Goal: Task Accomplishment & Management: Use online tool/utility

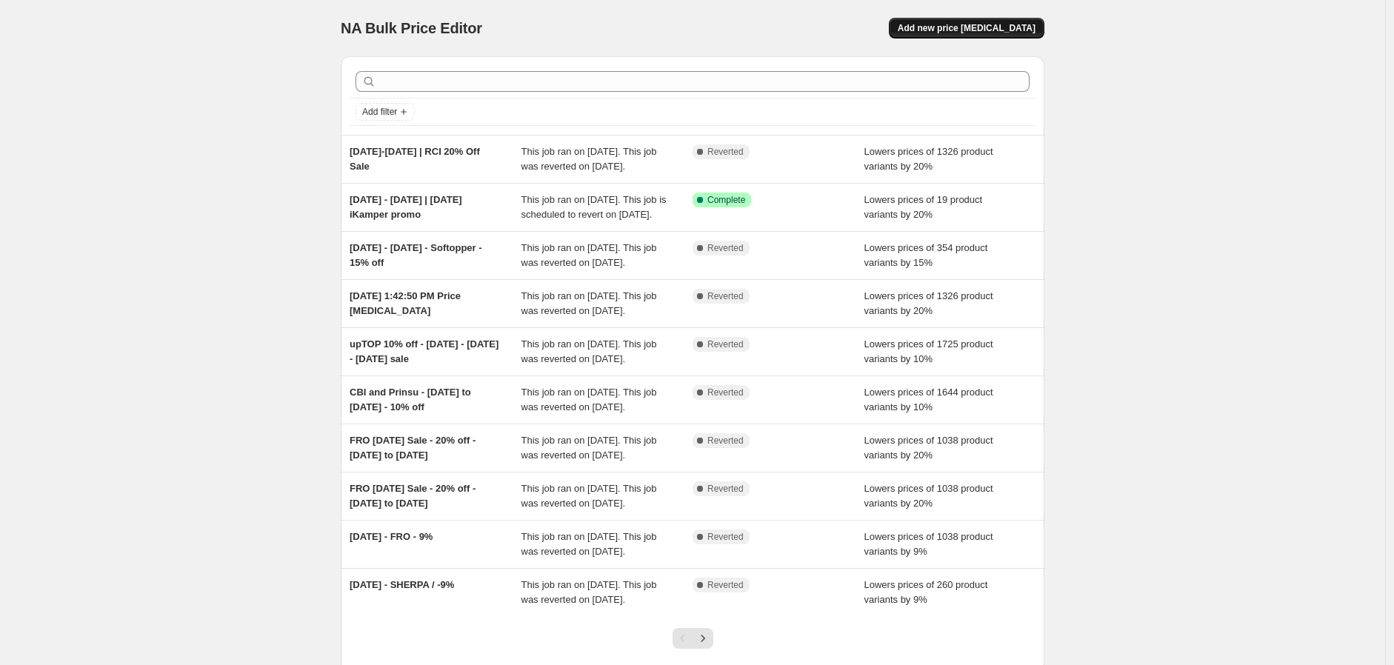
click at [969, 29] on span "Add new price [MEDICAL_DATA]" at bounding box center [967, 28] width 138 height 12
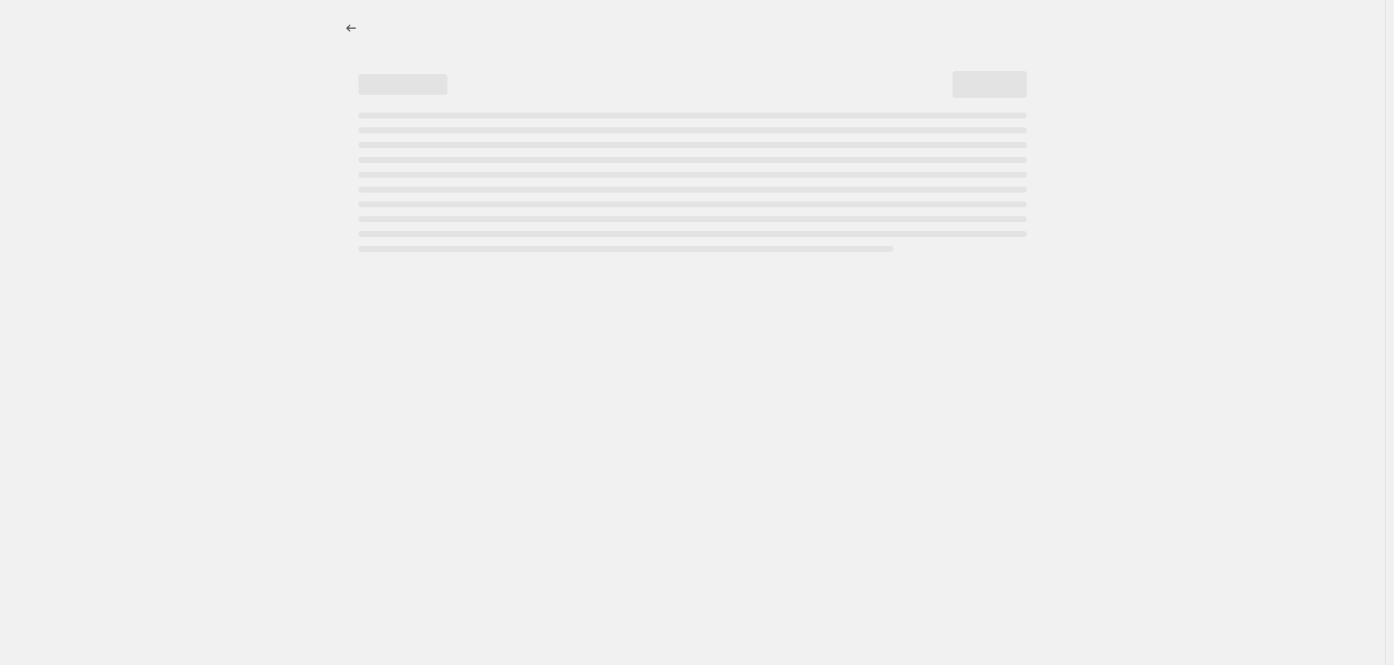
select select "percentage"
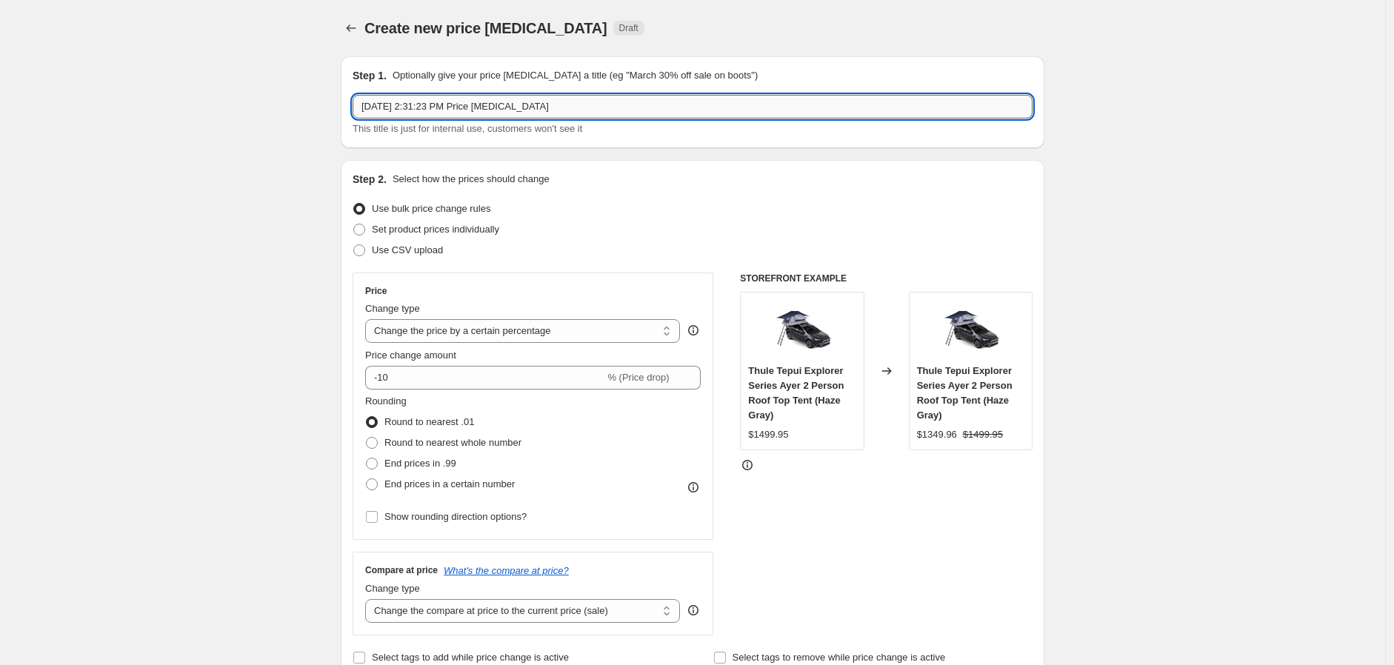
drag, startPoint x: 647, startPoint y: 107, endPoint x: 402, endPoint y: 109, distance: 244.5
click at [402, 109] on input "[DATE] 2:31:23 PM Price [MEDICAL_DATA]" at bounding box center [693, 107] width 680 height 24
click at [424, 112] on input "[DATE]," at bounding box center [693, 107] width 680 height 24
click at [427, 105] on input "[DATE]," at bounding box center [693, 107] width 680 height 24
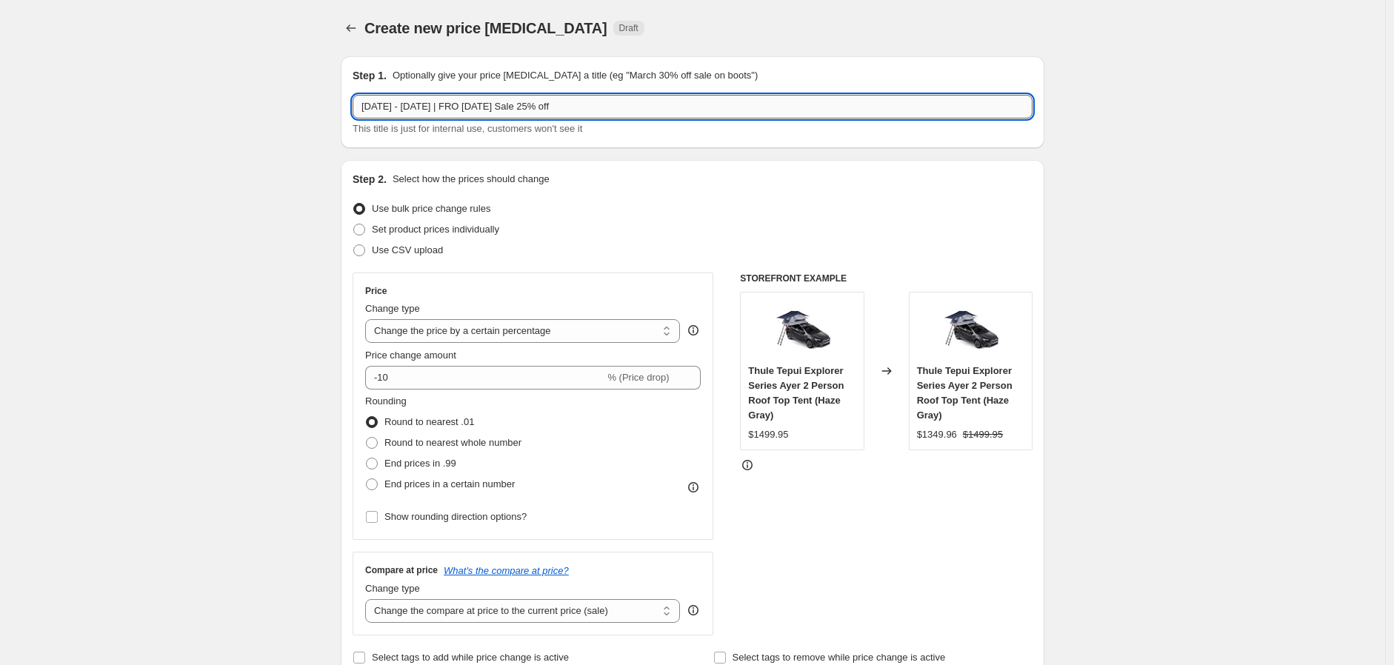
click at [430, 110] on input "[DATE] - [DATE] | FRO [DATE] Sale 25% off" at bounding box center [693, 107] width 680 height 24
type input "[DATE] - [DATE] | FRO [DATE] Sale 25% off"
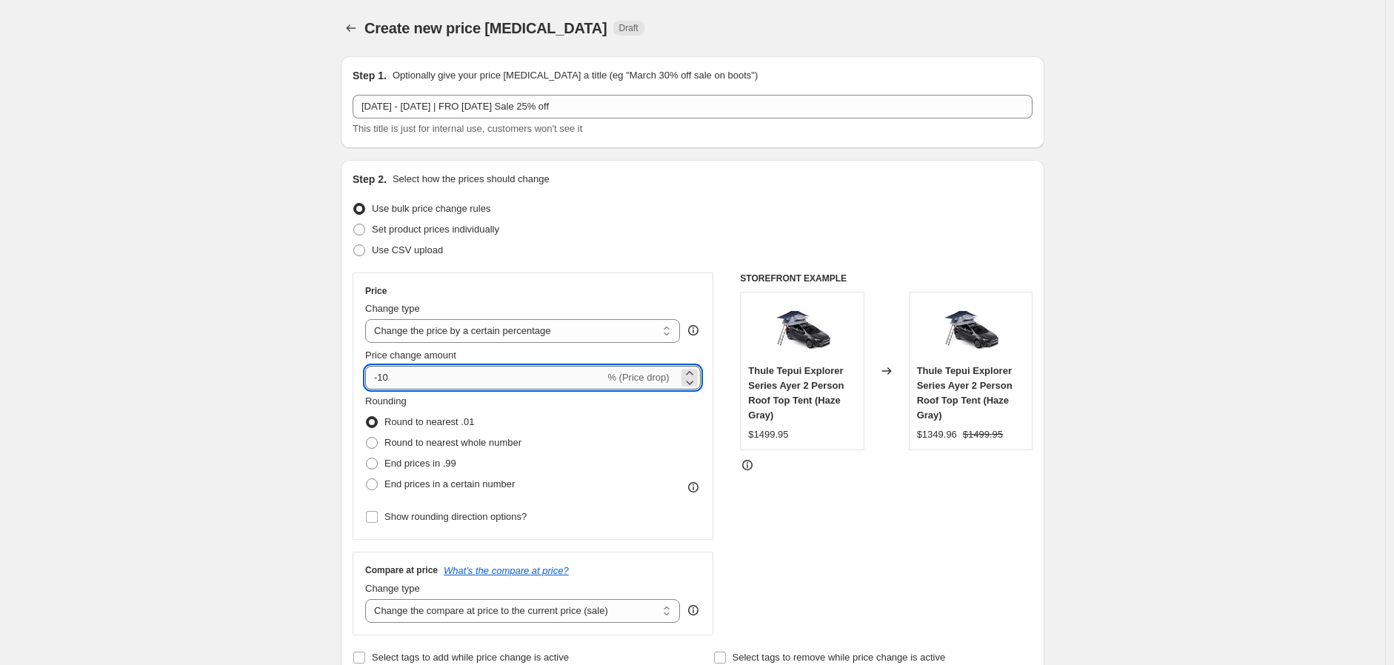
click at [564, 371] on input "-10" at bounding box center [484, 378] width 239 height 24
type input "-1"
type input "-25"
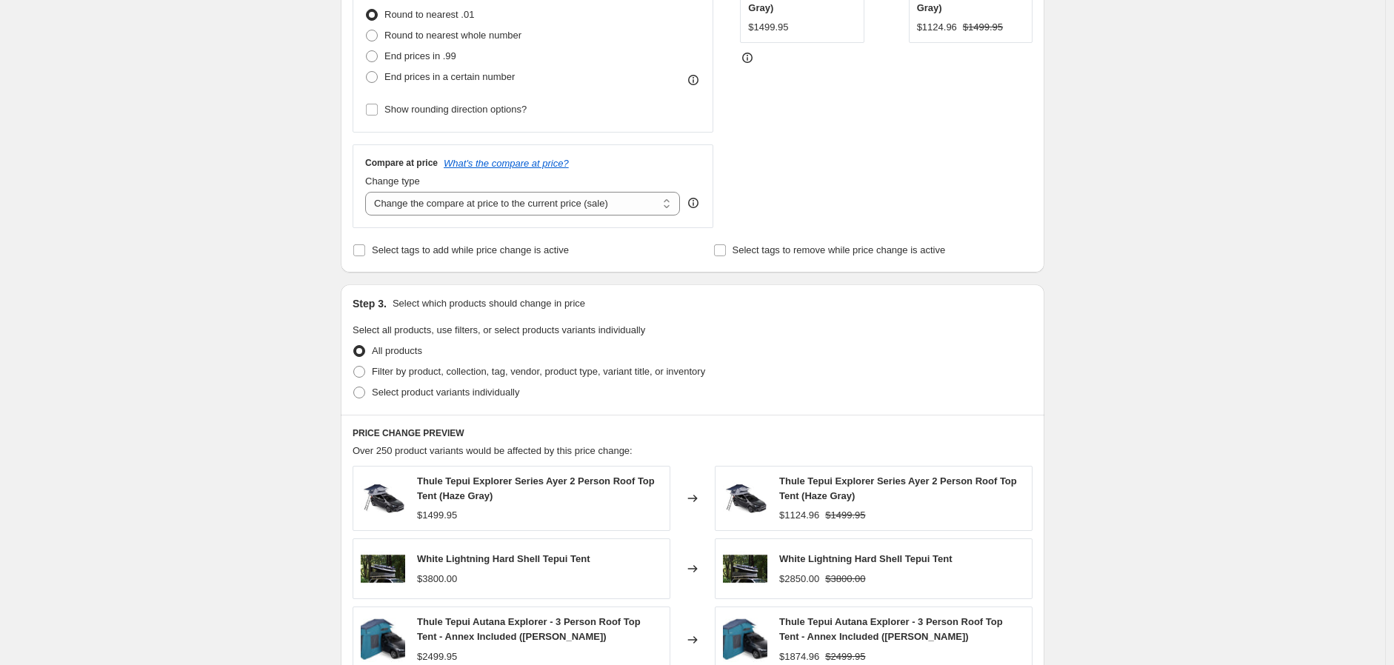
scroll to position [411, 0]
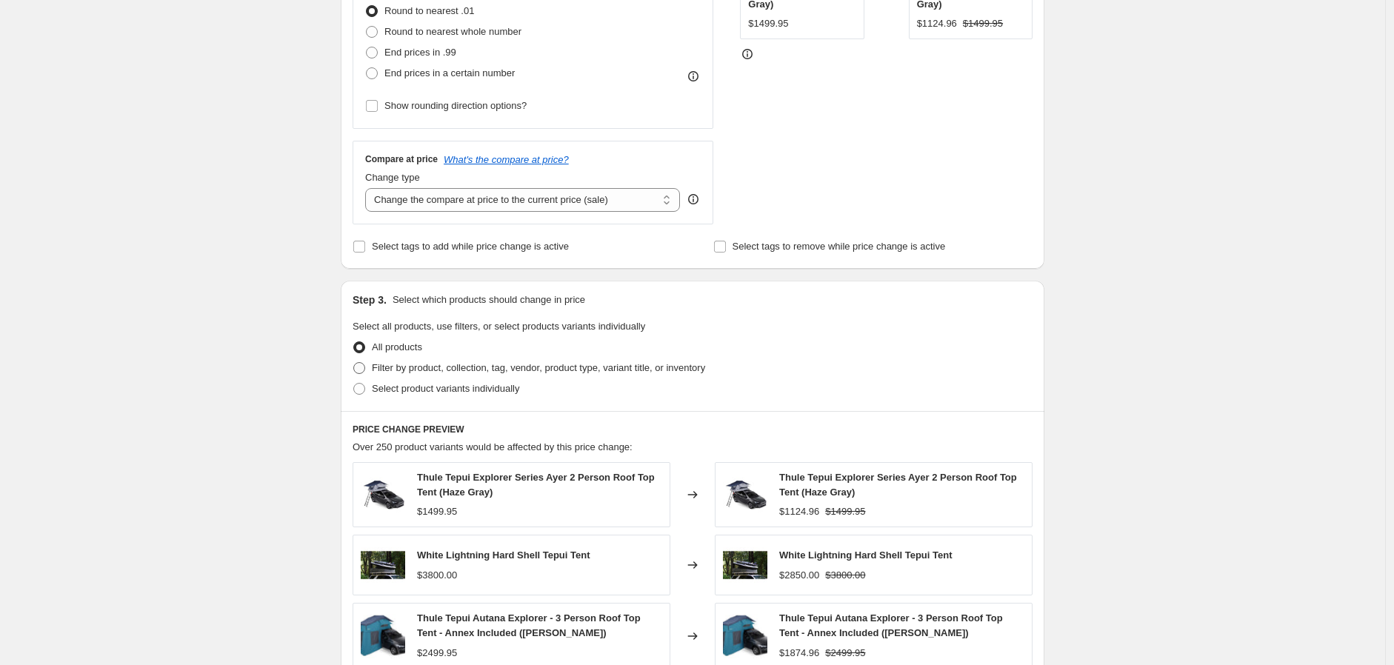
click at [434, 369] on span "Filter by product, collection, tag, vendor, product type, variant title, or inv…" at bounding box center [538, 367] width 333 height 11
click at [354, 363] on input "Filter by product, collection, tag, vendor, product type, variant title, or inv…" at bounding box center [353, 362] width 1 height 1
radio input "true"
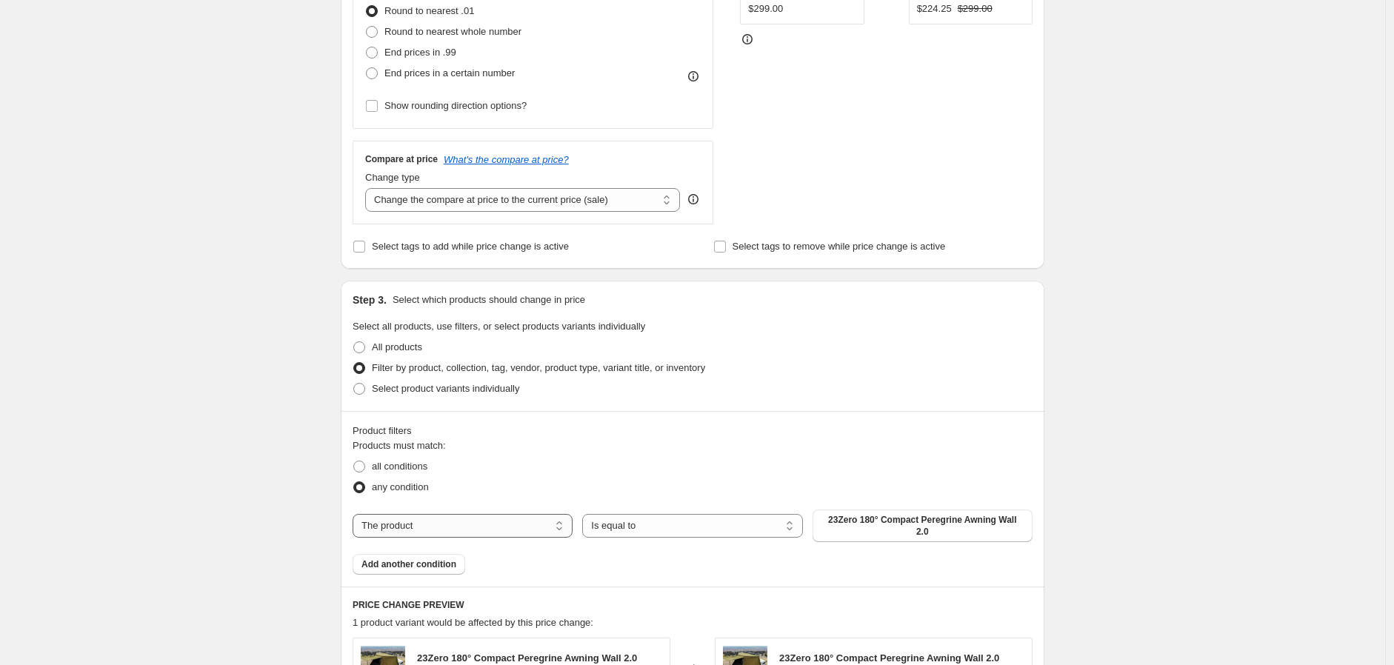
click at [500, 519] on select "The product The product's collection The product's tag The product's vendor The…" at bounding box center [463, 526] width 220 height 24
select select "vendor"
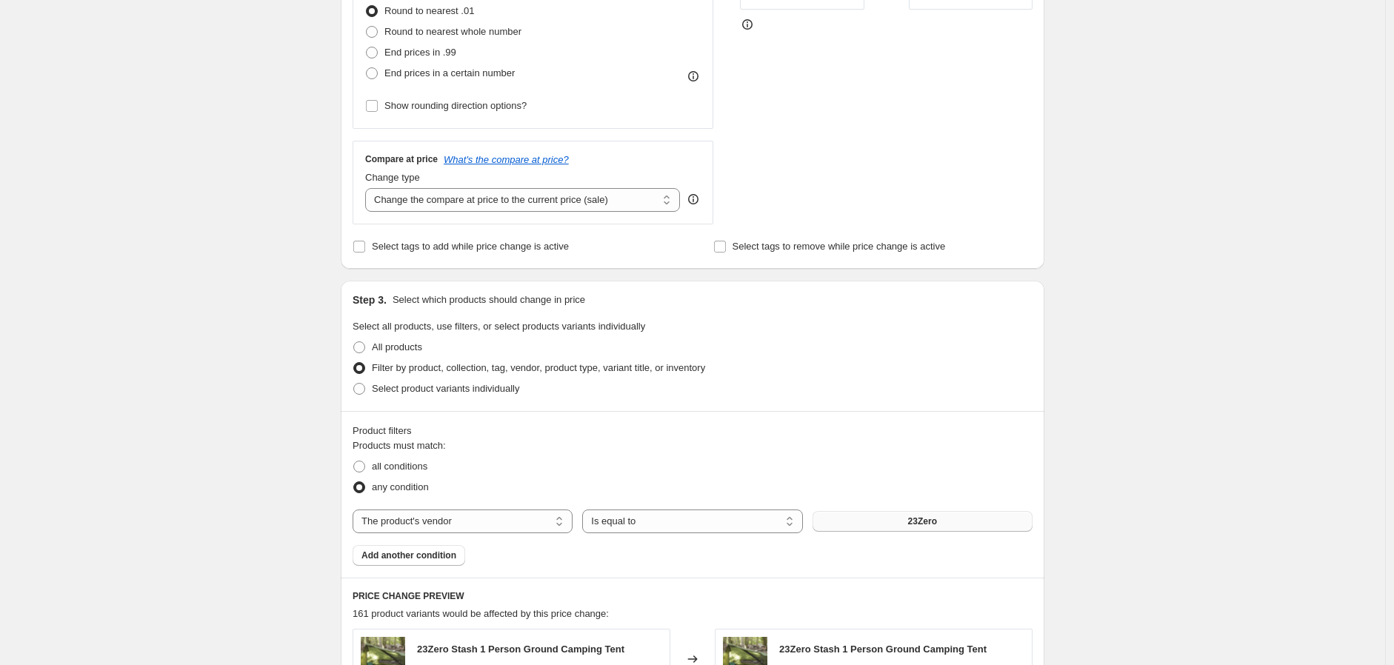
click at [957, 518] on button "23Zero" at bounding box center [923, 521] width 220 height 21
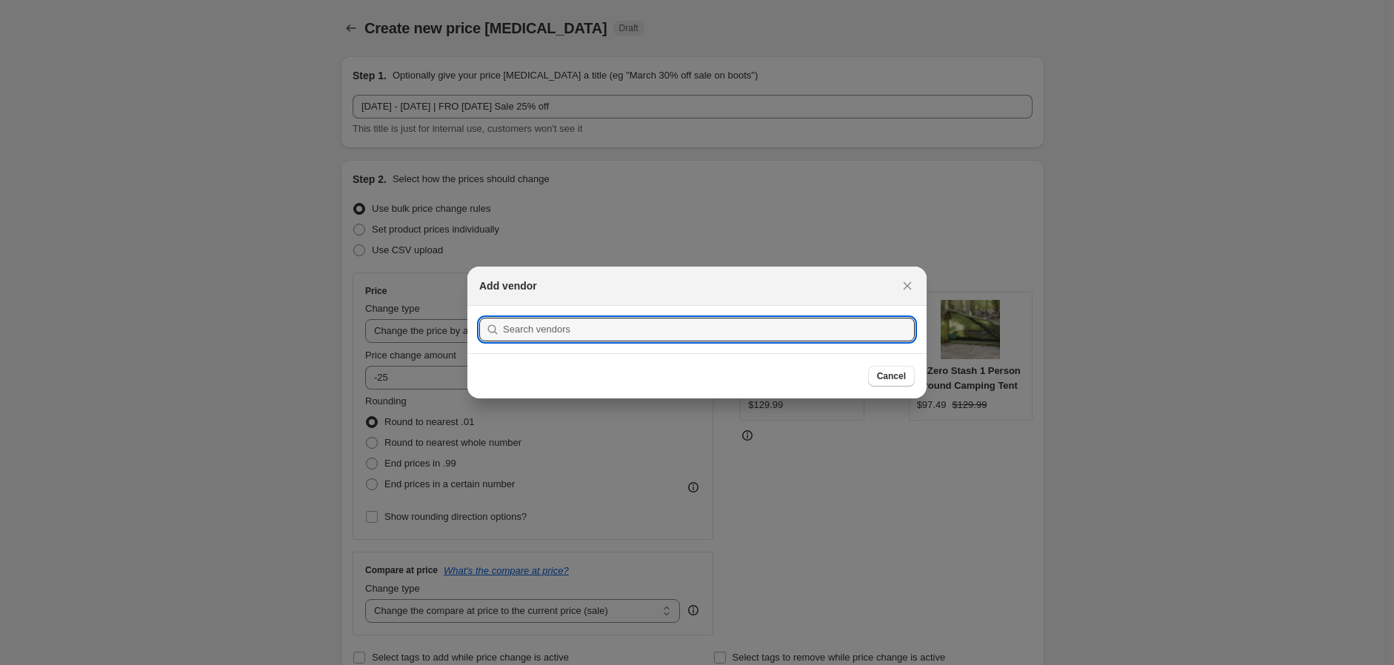
scroll to position [0, 0]
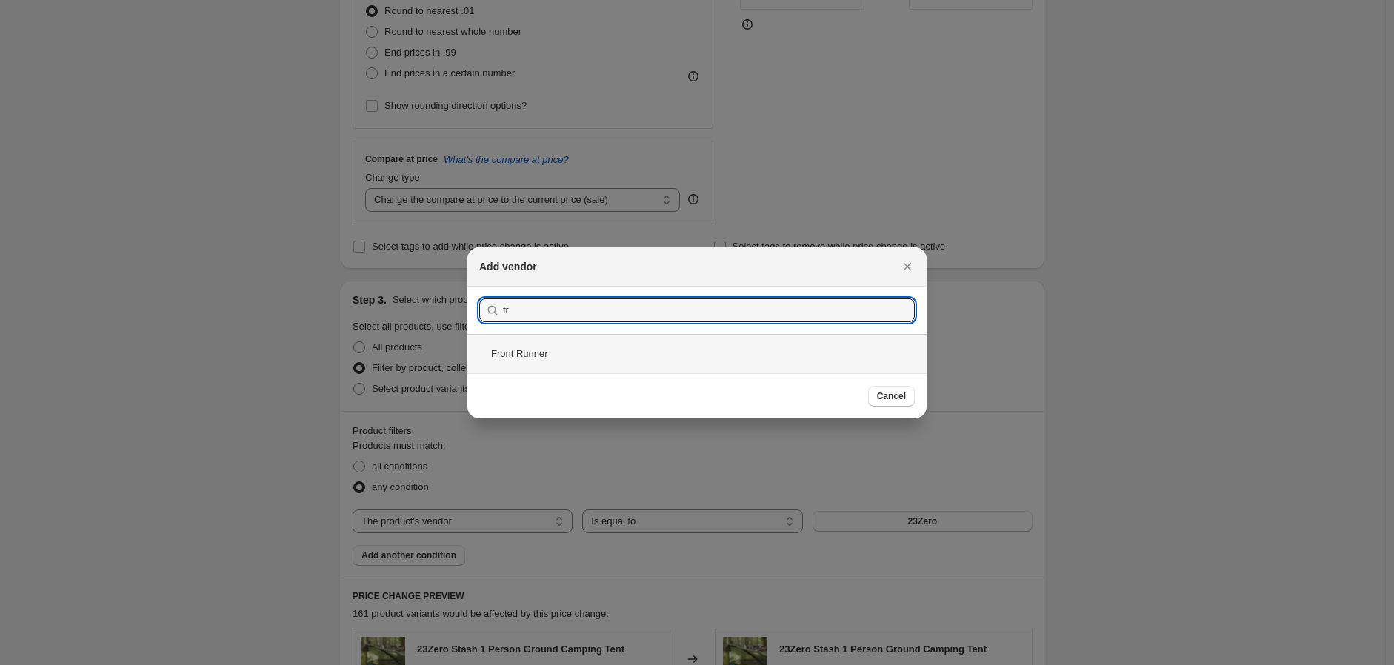
type input "fr"
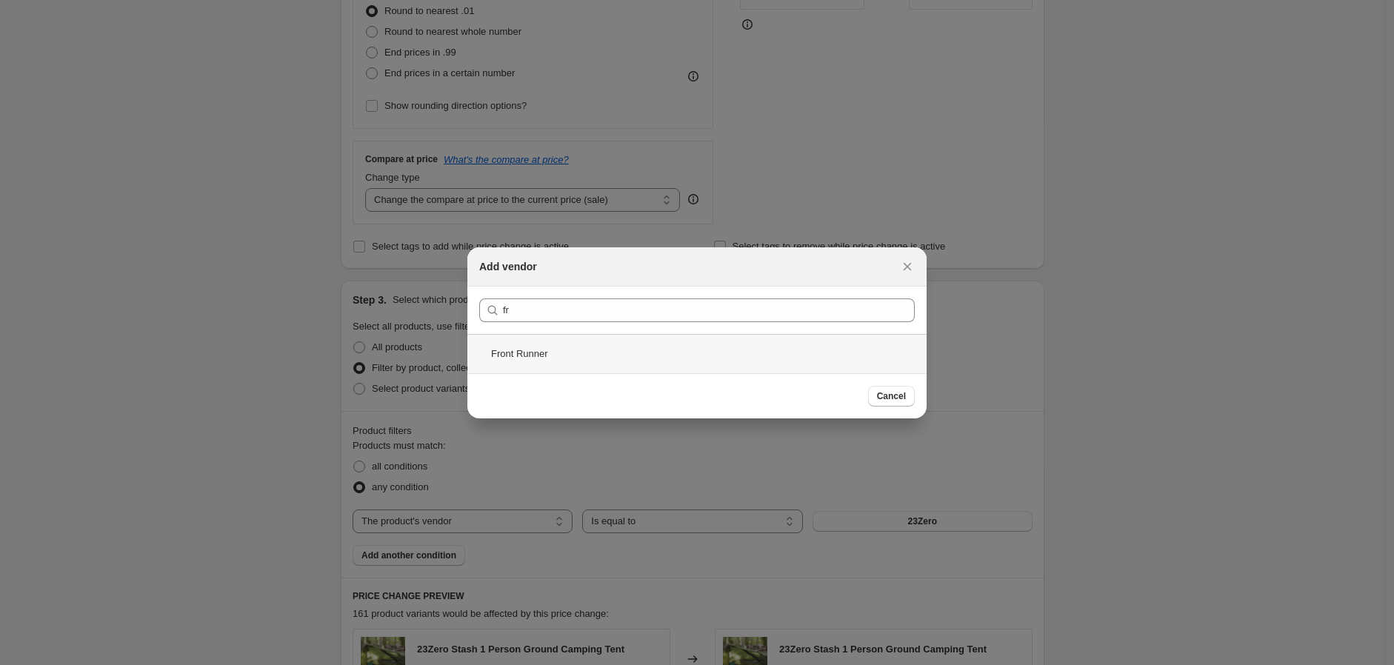
click at [507, 358] on div "Front Runner" at bounding box center [696, 353] width 459 height 39
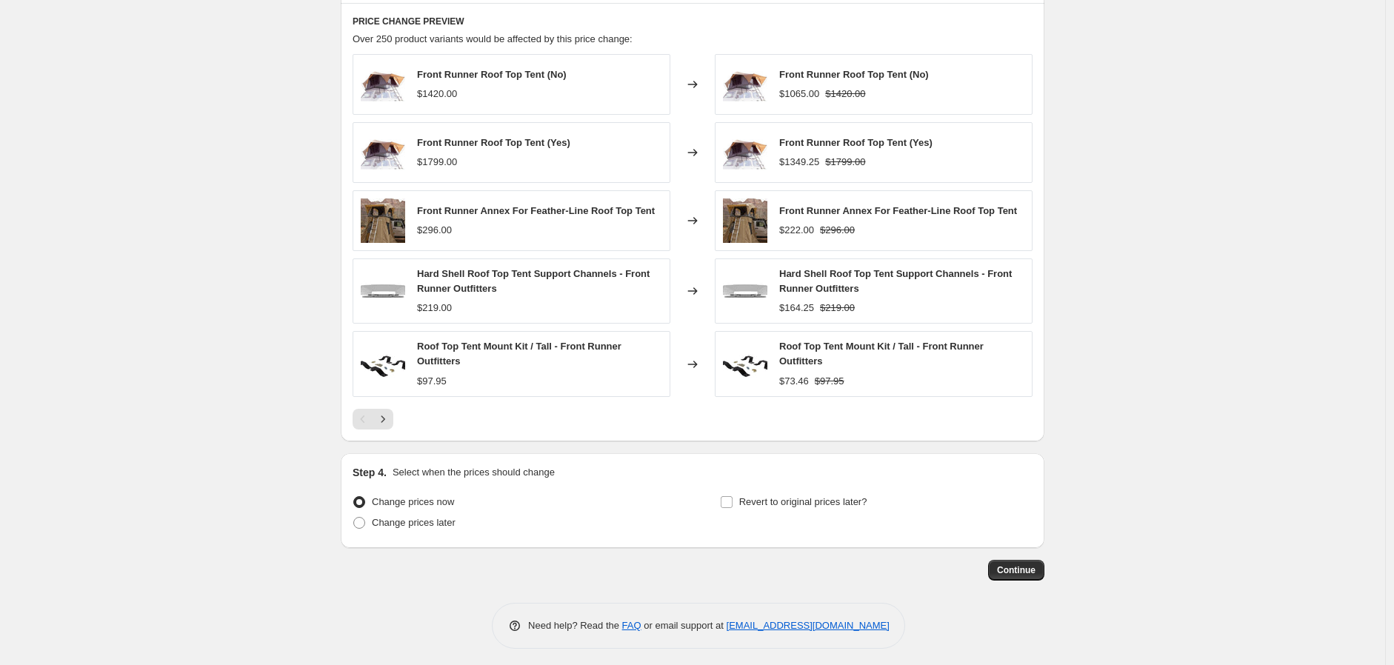
scroll to position [991, 0]
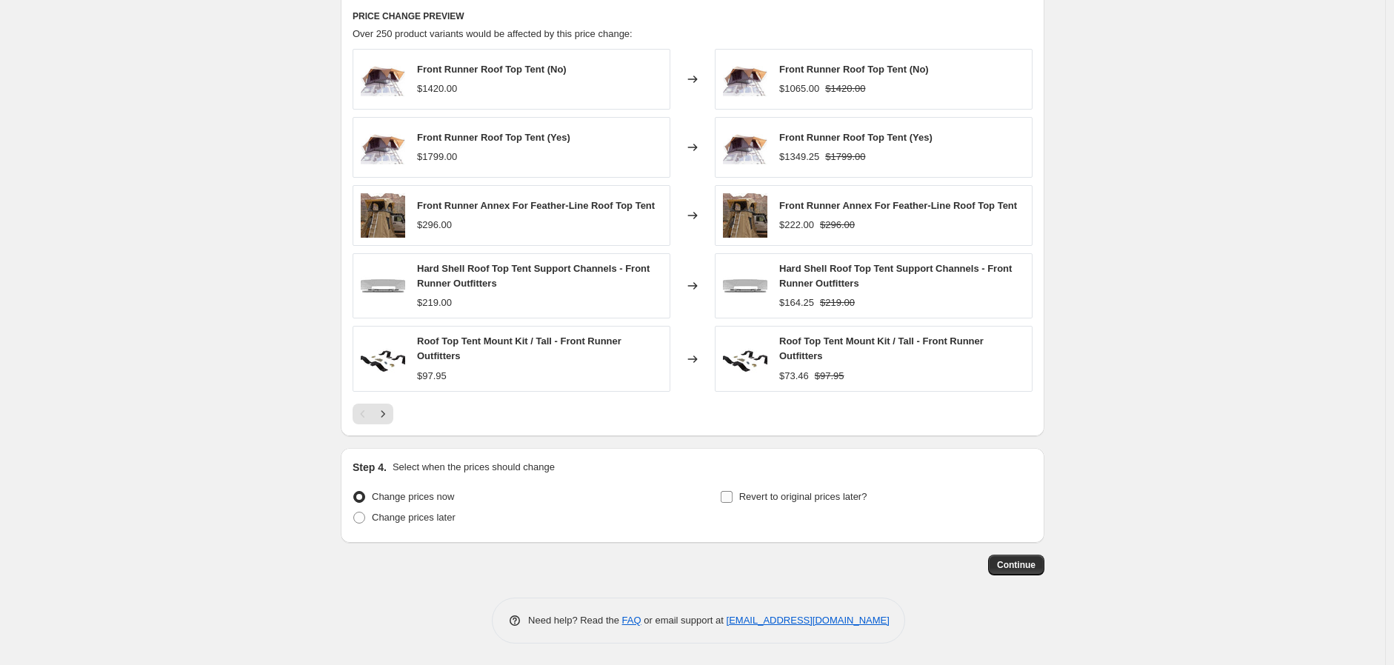
click at [770, 501] on span "Revert to original prices later?" at bounding box center [803, 496] width 128 height 11
click at [733, 501] on input "Revert to original prices later?" at bounding box center [727, 497] width 12 height 12
checkbox input "true"
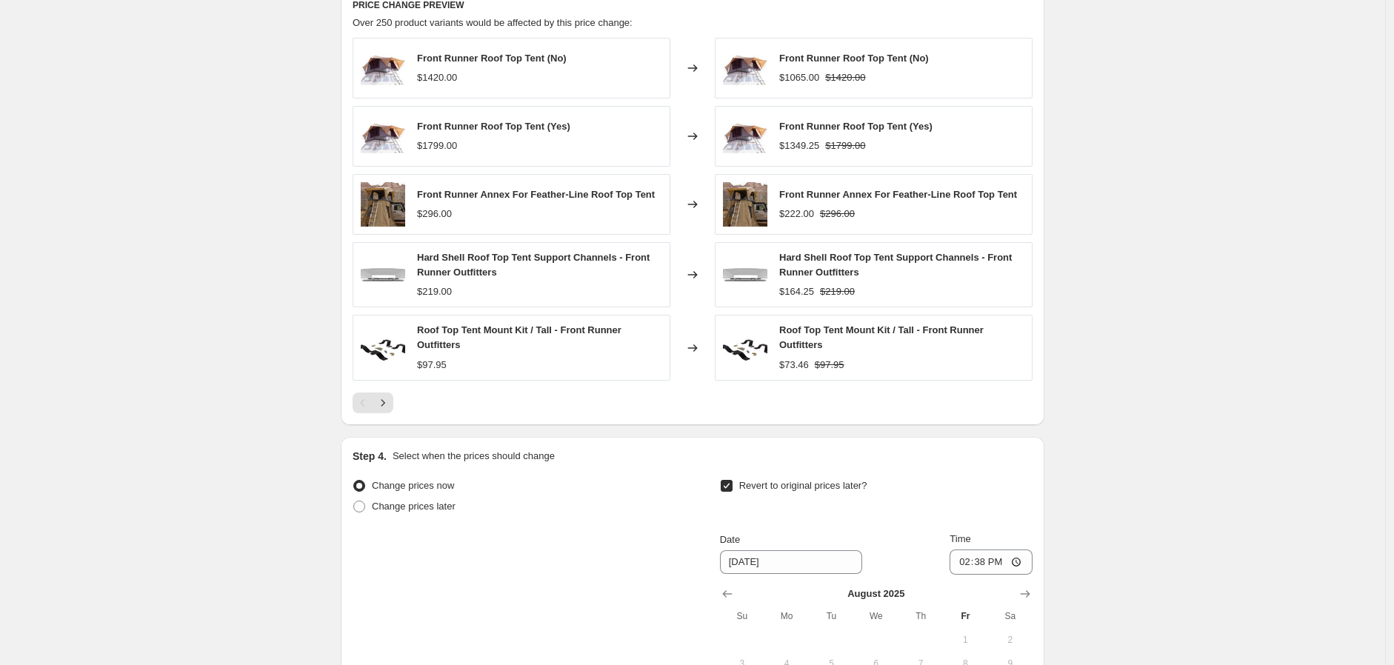
scroll to position [1239, 0]
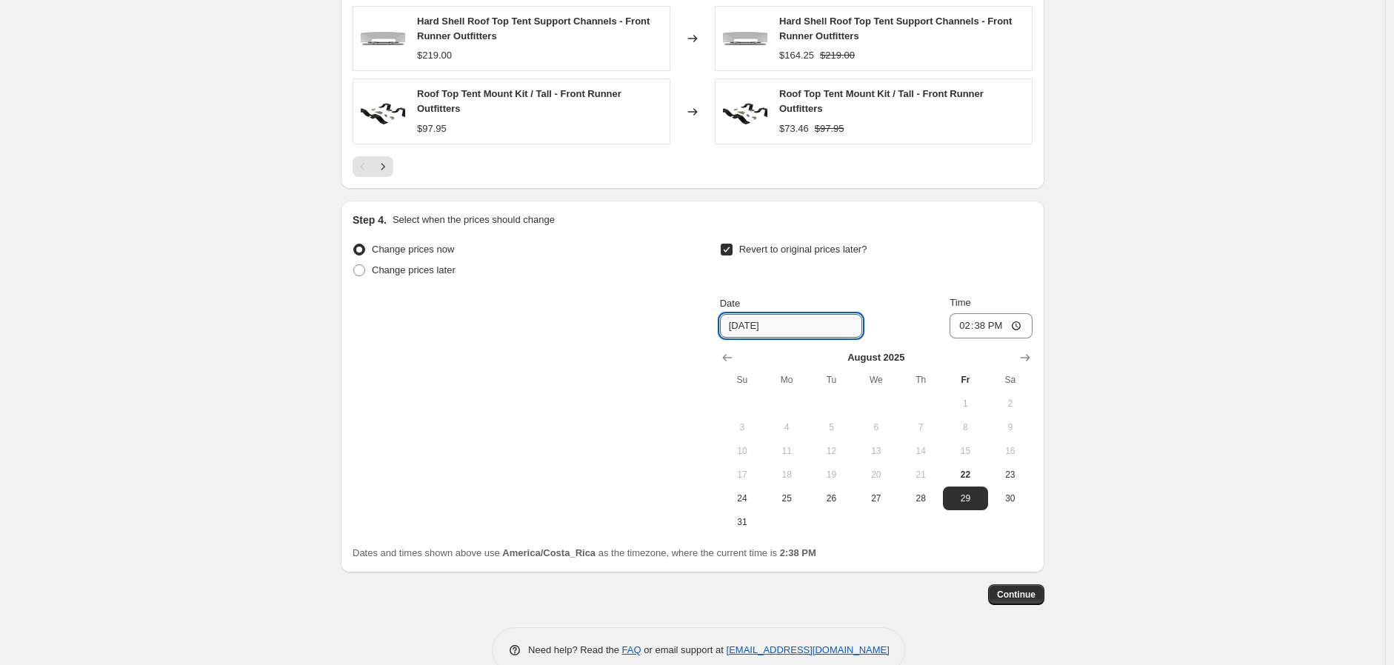
click at [827, 322] on input "[DATE]" at bounding box center [791, 326] width 142 height 24
click at [764, 326] on input "[DATE]" at bounding box center [791, 326] width 142 height 24
click at [736, 326] on input "[DATE]" at bounding box center [791, 326] width 142 height 24
click at [753, 326] on input "[DATE]" at bounding box center [791, 326] width 142 height 24
click at [1033, 360] on icon "Show next month, September 2025" at bounding box center [1025, 357] width 15 height 15
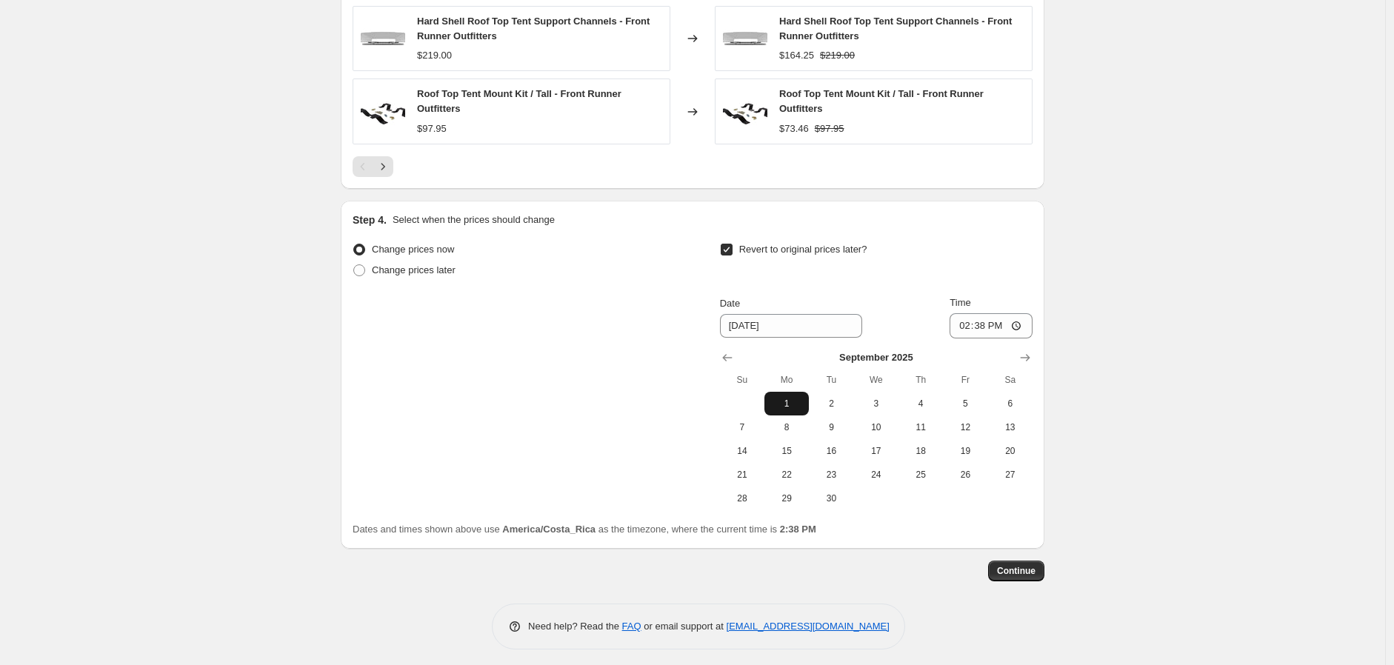
click at [803, 403] on span "1" at bounding box center [786, 404] width 33 height 12
type input "[DATE]"
click at [1026, 324] on input "14:38" at bounding box center [991, 325] width 83 height 25
type input "12:59"
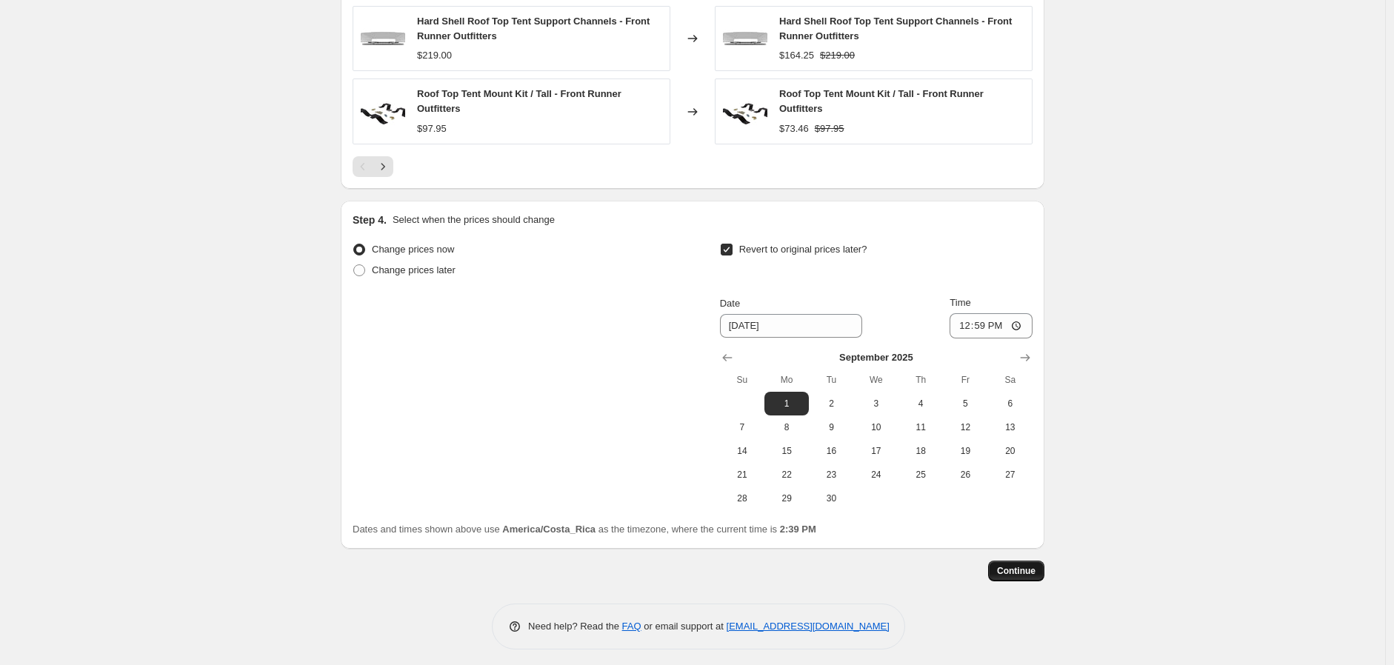
click at [1025, 570] on span "Continue" at bounding box center [1016, 571] width 39 height 12
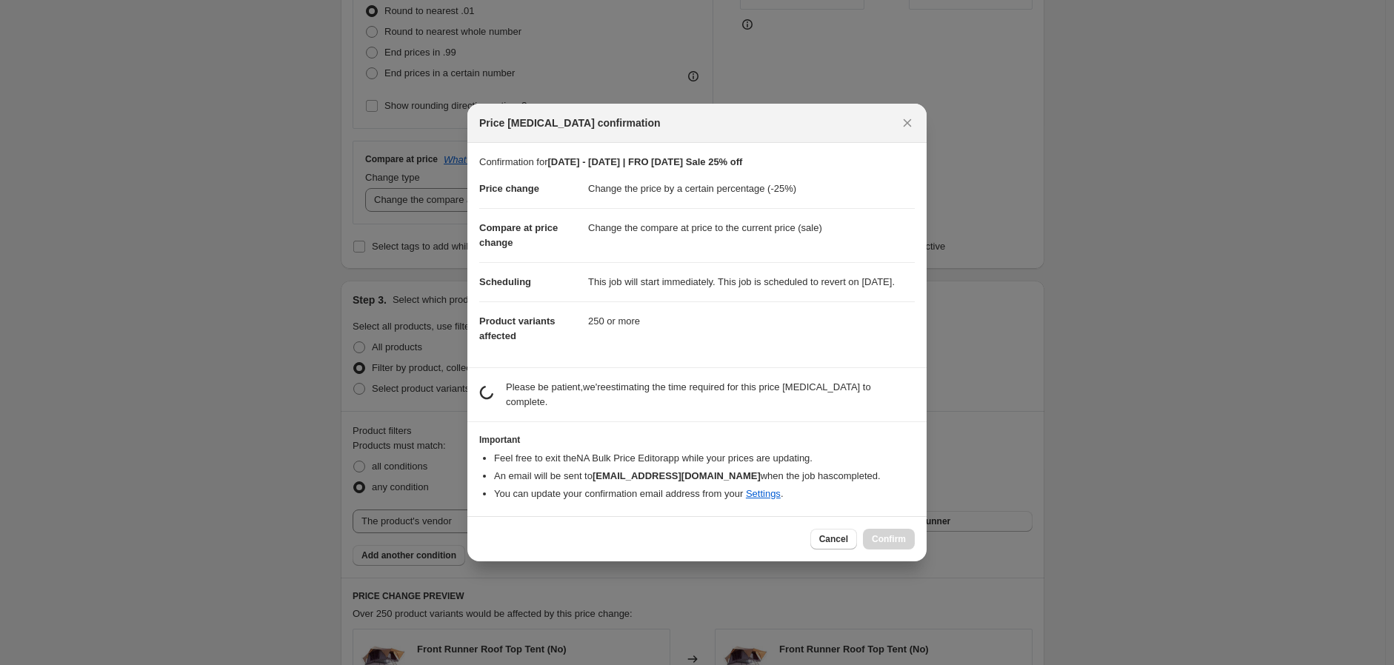
scroll to position [0, 0]
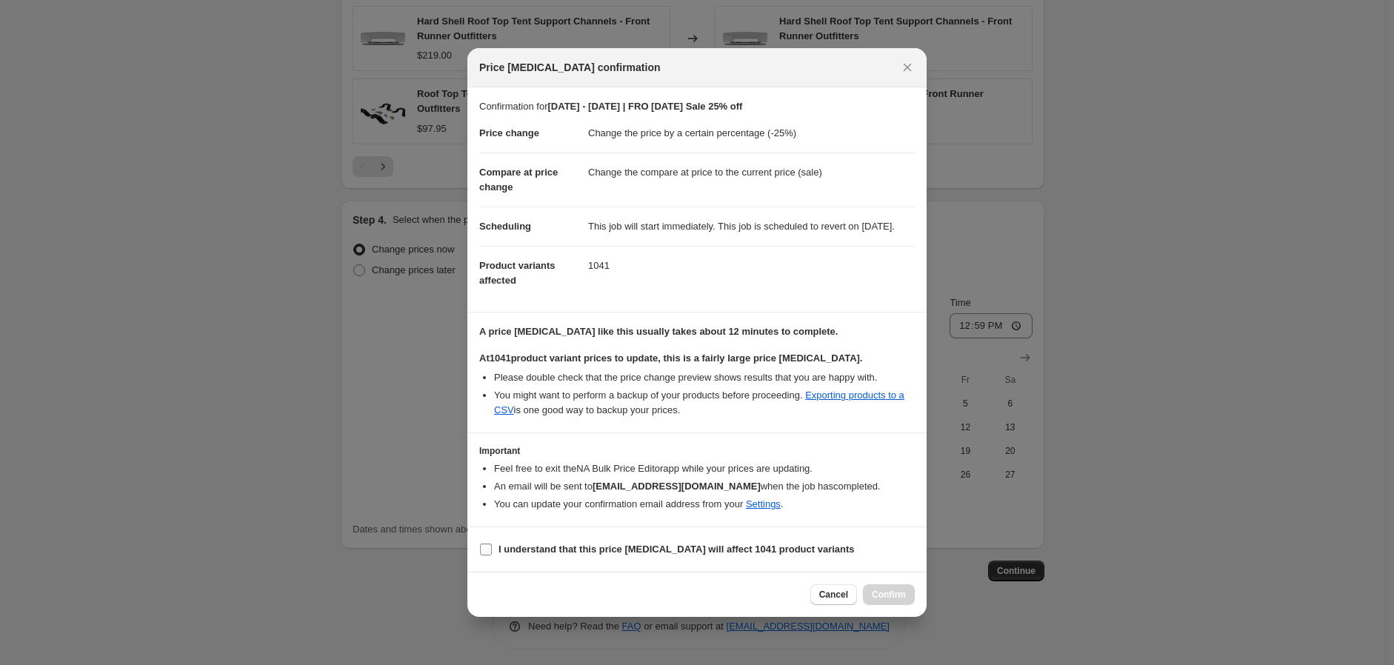
click at [565, 555] on b "I understand that this price [MEDICAL_DATA] will affect 1041 product variants" at bounding box center [677, 549] width 356 height 11
click at [492, 556] on input "I understand that this price [MEDICAL_DATA] will affect 1041 product variants" at bounding box center [486, 550] width 12 height 12
checkbox input "true"
click at [896, 601] on span "Confirm" at bounding box center [889, 595] width 34 height 12
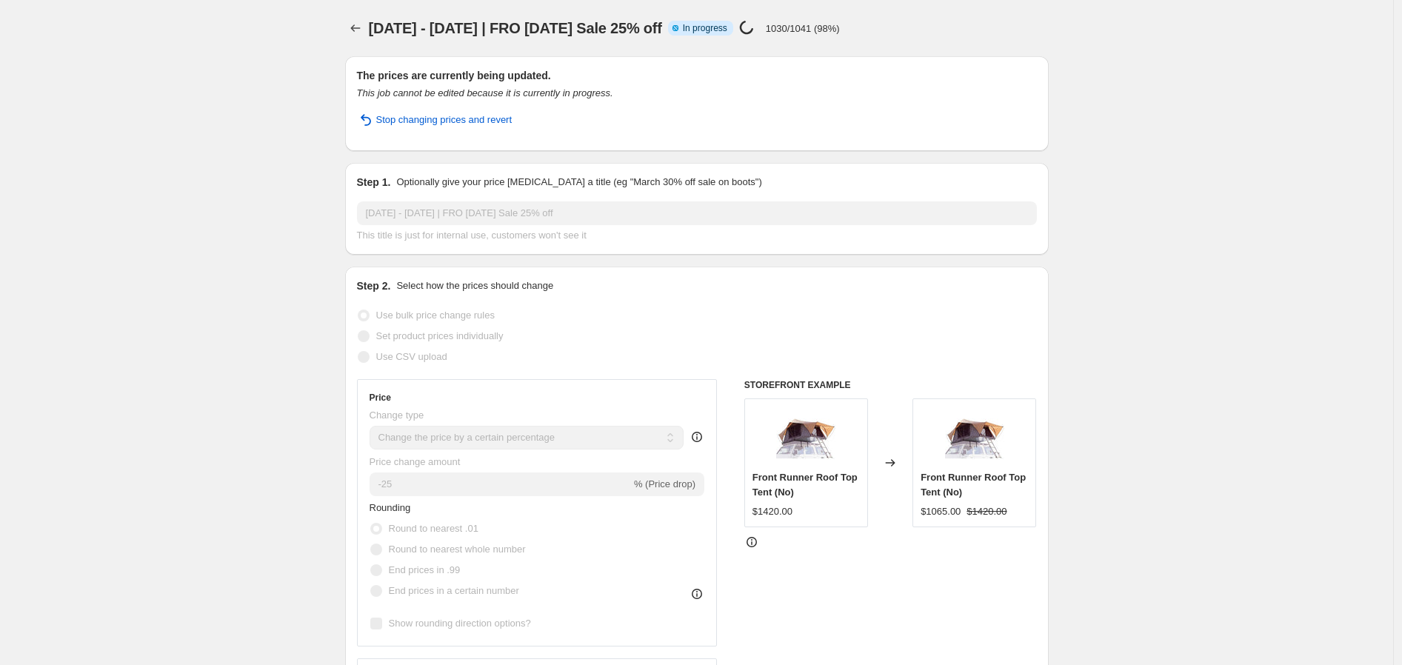
select select "percentage"
select select "vendor"
